Goal: Find specific page/section: Find specific page/section

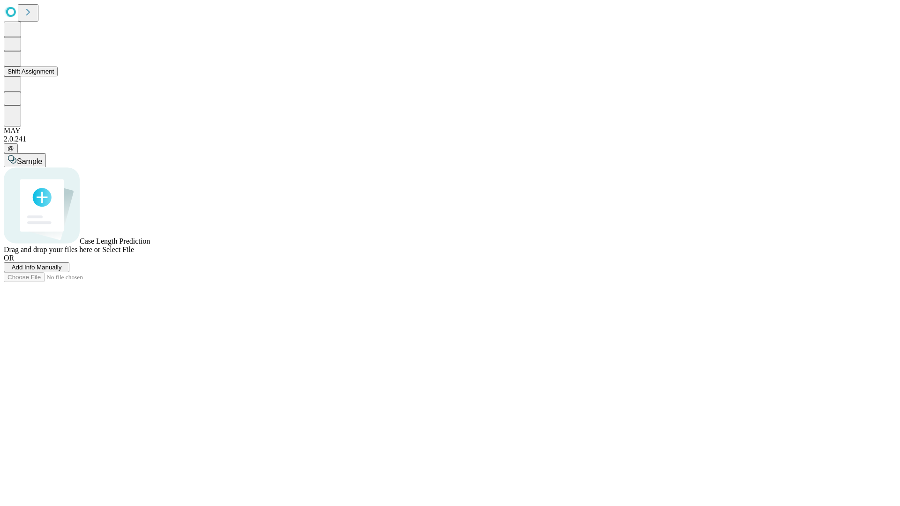
click at [58, 76] on button "Shift Assignment" at bounding box center [31, 72] width 54 height 10
